Goal: Information Seeking & Learning: Check status

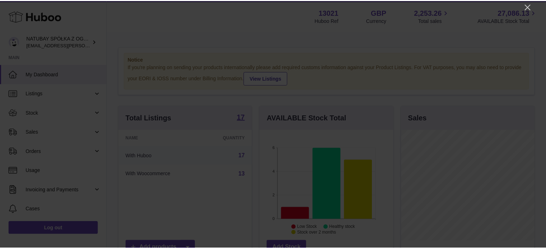
scroll to position [112, 135]
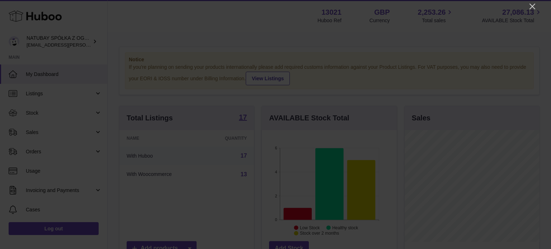
click at [531, 0] on div at bounding box center [275, 124] width 551 height 249
click at [535, 6] on icon "Close" at bounding box center [532, 6] width 9 height 9
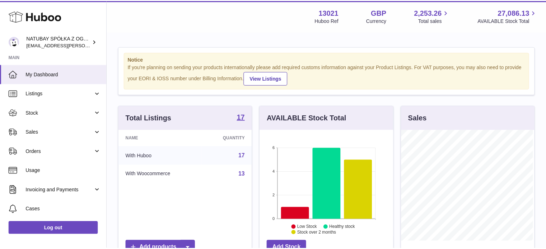
scroll to position [358821, 358800]
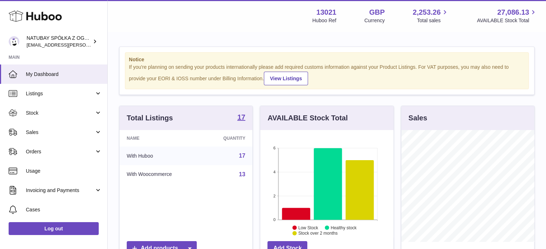
drag, startPoint x: 29, startPoint y: 111, endPoint x: 48, endPoint y: 127, distance: 25.4
click at [29, 111] on span "Stock" at bounding box center [60, 113] width 69 height 7
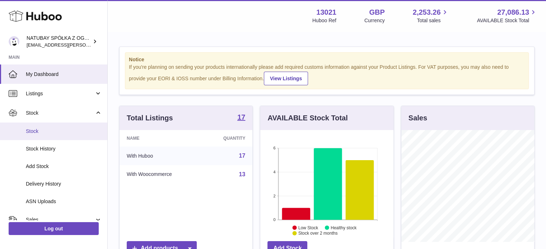
click at [48, 128] on span "Stock" at bounding box center [64, 131] width 76 height 7
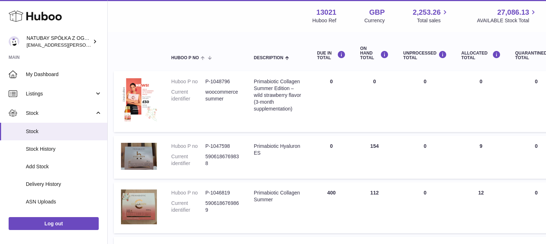
scroll to position [72, 4]
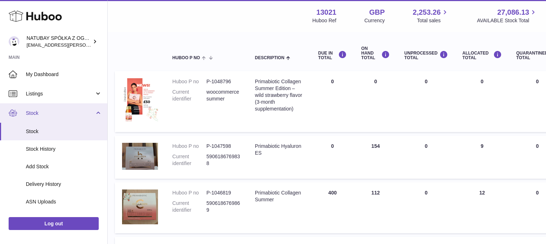
click at [67, 118] on link "Stock" at bounding box center [53, 112] width 107 height 19
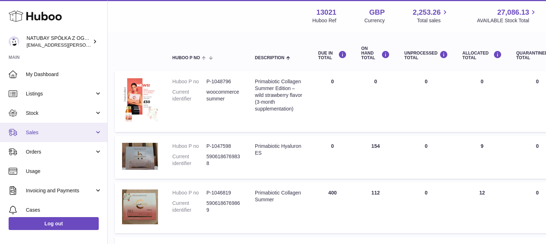
click at [61, 133] on span "Sales" at bounding box center [60, 132] width 69 height 7
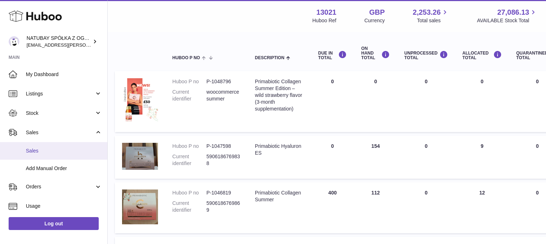
click at [55, 148] on span "Sales" at bounding box center [64, 151] width 76 height 7
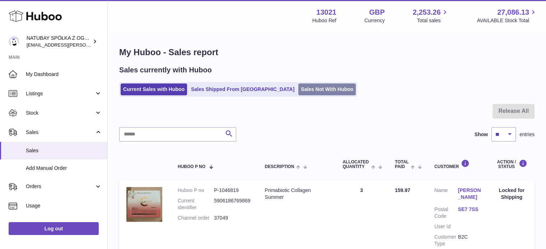
click at [298, 88] on link "Sales Not With Huboo" at bounding box center [326, 90] width 57 height 12
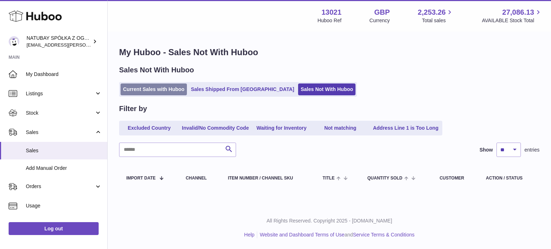
click at [159, 90] on link "Current Sales with Huboo" at bounding box center [154, 90] width 66 height 12
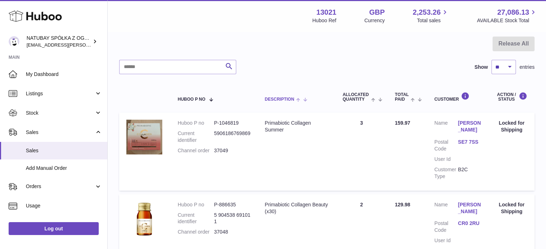
scroll to position [72, 0]
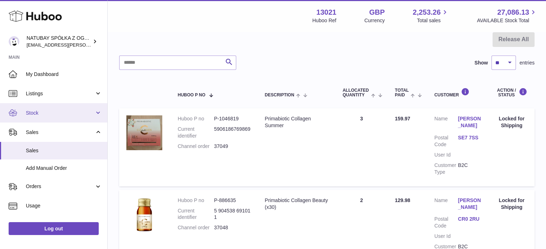
click at [57, 115] on span "Stock" at bounding box center [60, 113] width 69 height 7
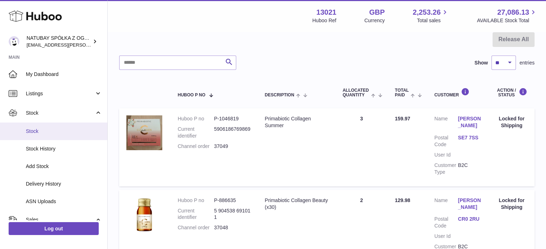
click at [53, 133] on span "Stock" at bounding box center [64, 131] width 76 height 7
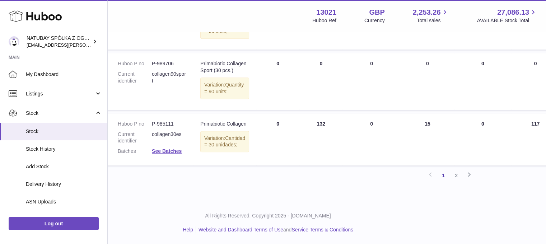
scroll to position [610, 59]
click at [462, 182] on div "Previous 1 2 Next" at bounding box center [267, 175] width 415 height 13
click at [461, 182] on link "2" at bounding box center [456, 175] width 13 height 13
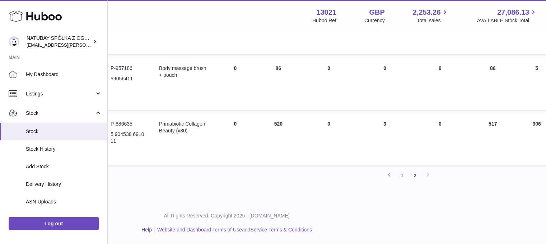
scroll to position [346, 99]
click at [37, 130] on span "Stock" at bounding box center [64, 131] width 76 height 7
